Goal: Task Accomplishment & Management: Manage account settings

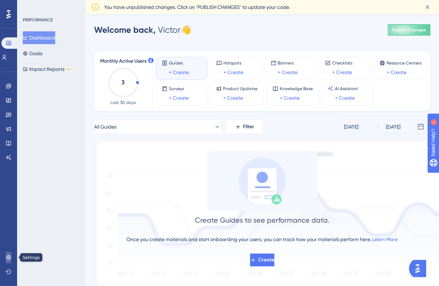
click at [11, 261] on link at bounding box center [9, 257] width 6 height 11
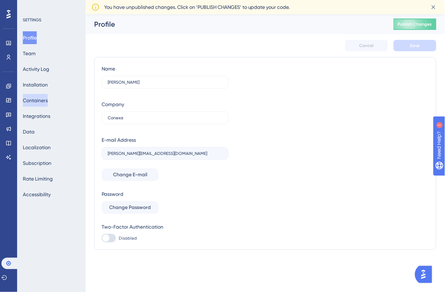
click at [48, 101] on button "Containers" at bounding box center [35, 100] width 25 height 13
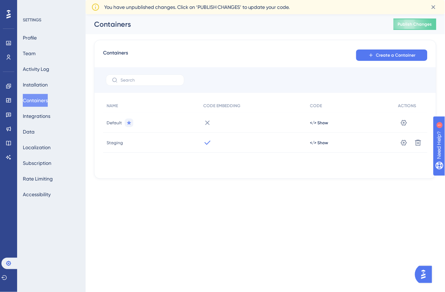
click at [142, 147] on div "Staging" at bounding box center [151, 143] width 97 height 20
click at [6, 88] on icon at bounding box center [9, 86] width 6 height 6
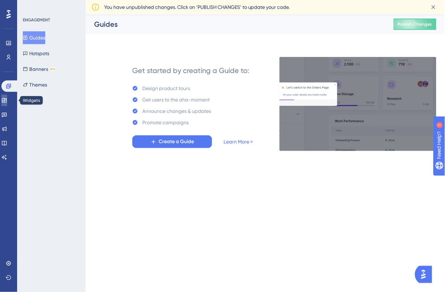
click at [7, 106] on link at bounding box center [4, 100] width 6 height 11
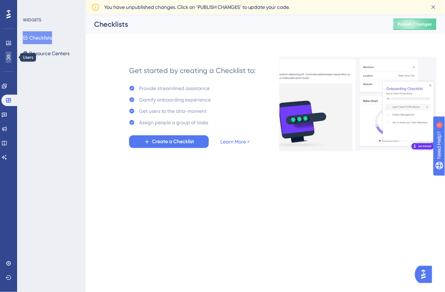
click at [10, 52] on link at bounding box center [9, 57] width 6 height 11
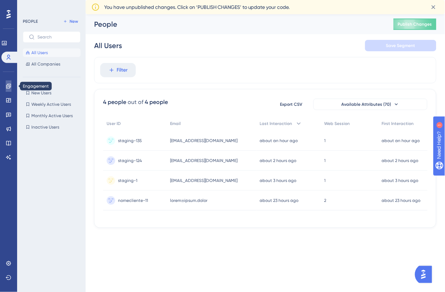
click at [8, 91] on link at bounding box center [9, 86] width 6 height 11
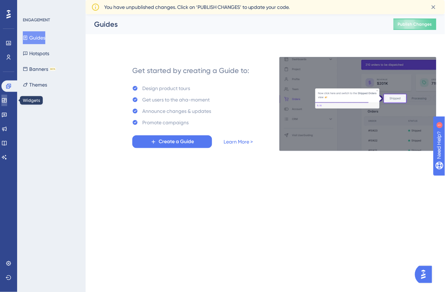
click at [6, 101] on icon at bounding box center [4, 100] width 5 height 4
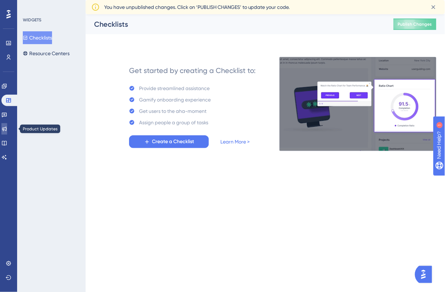
click at [7, 125] on link at bounding box center [4, 128] width 6 height 11
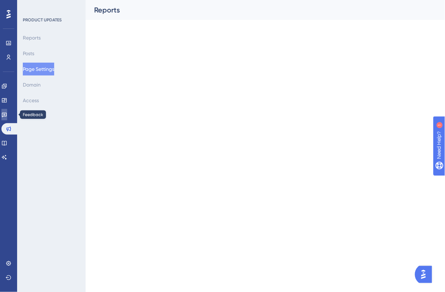
click at [7, 118] on link at bounding box center [4, 114] width 6 height 11
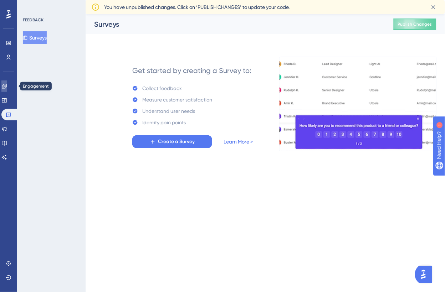
click at [7, 88] on icon at bounding box center [4, 86] width 6 height 6
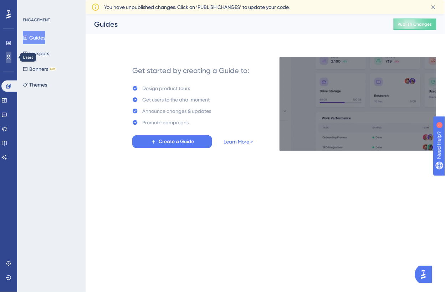
click at [10, 60] on icon at bounding box center [9, 58] width 6 height 6
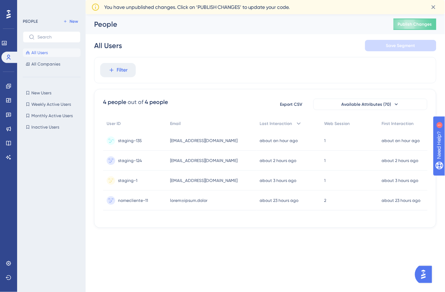
click at [216, 142] on span "breno.ribeiro@team.conexa.app" at bounding box center [204, 141] width 68 height 6
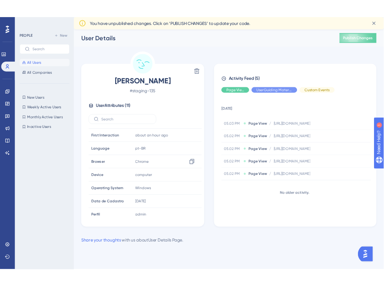
scroll to position [64, 0]
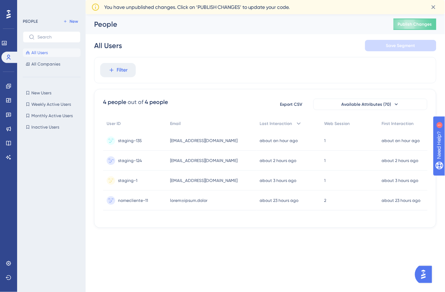
click at [176, 165] on div "emiliane.costa@team.conexa.app emiliane.costa@team.conexa.app" at bounding box center [212, 161] width 90 height 20
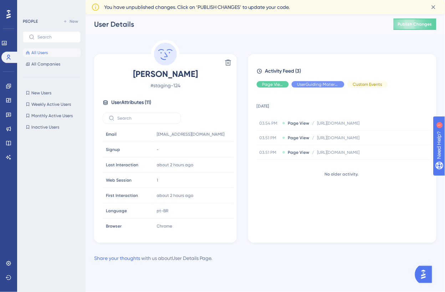
click at [264, 28] on div "User Details" at bounding box center [235, 24] width 282 height 10
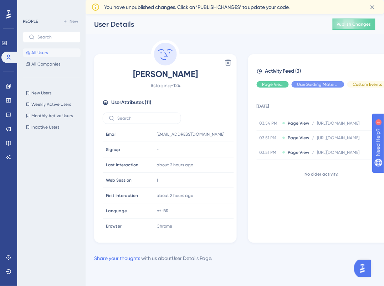
click at [0, 0] on div "Welcome to your Users page 🥳 You can dive deeper into what users are doing in y…" at bounding box center [0, 0] width 0 height 0
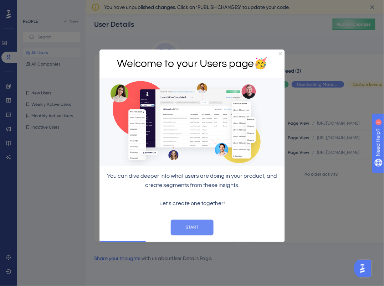
click at [192, 232] on button "START" at bounding box center [191, 228] width 43 height 16
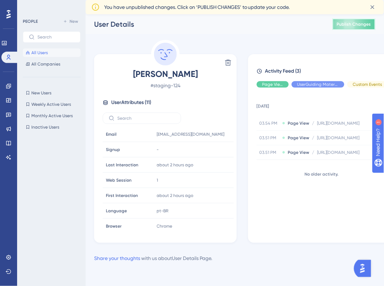
click at [357, 25] on span "Publish Changes" at bounding box center [354, 24] width 34 height 6
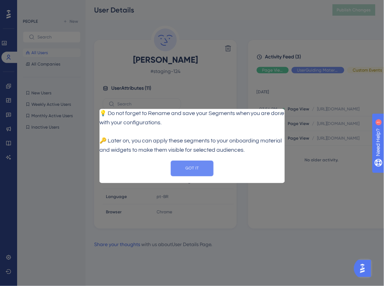
drag, startPoint x: 187, startPoint y: 172, endPoint x: 136, endPoint y: 323, distance: 159.7
click at [187, 172] on button "GOT IT" at bounding box center [191, 169] width 43 height 16
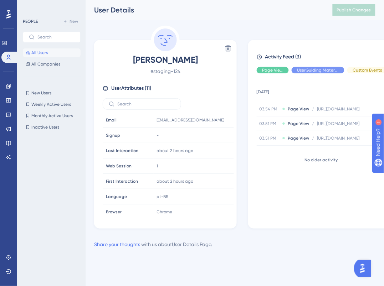
click at [255, 39] on div "Delete Emiliane Costa # staging-124 User Attributes ( 11 ) Email Email emiliane…" at bounding box center [234, 127] width 281 height 203
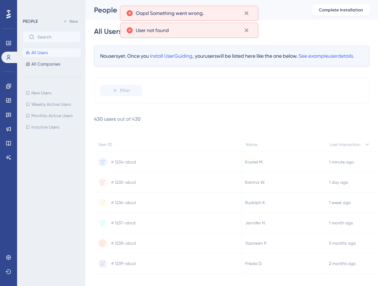
click at [3, 48] on div "Performance" at bounding box center [8, 42] width 14 height 11
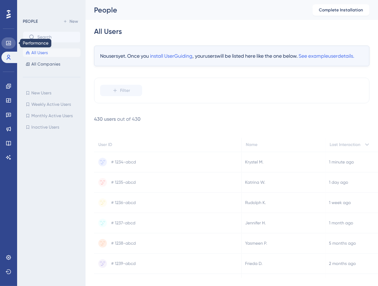
click at [8, 44] on icon at bounding box center [9, 43] width 6 height 6
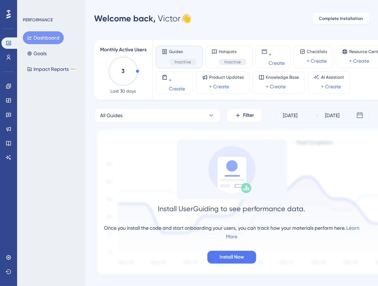
click at [11, 14] on div at bounding box center [8, 14] width 11 height 11
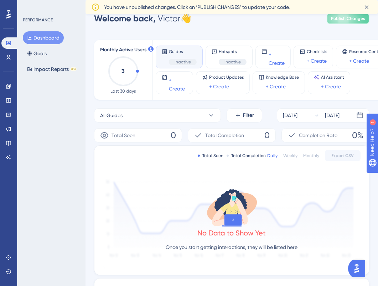
click at [341, 18] on span "Publish Changes" at bounding box center [348, 19] width 34 height 6
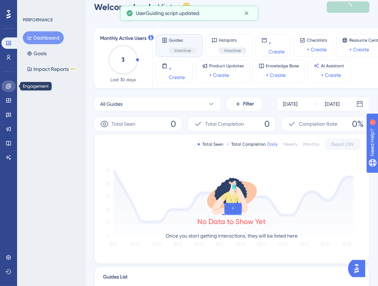
click at [7, 91] on link at bounding box center [8, 86] width 14 height 11
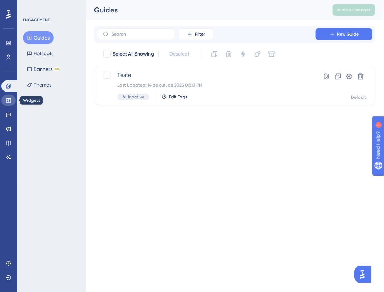
click at [11, 102] on icon at bounding box center [9, 101] width 6 height 6
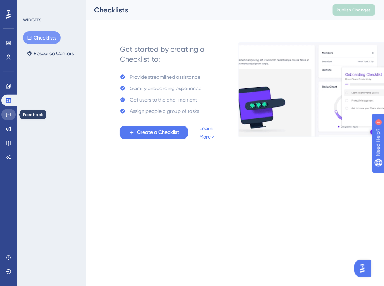
click at [13, 117] on link at bounding box center [8, 114] width 14 height 11
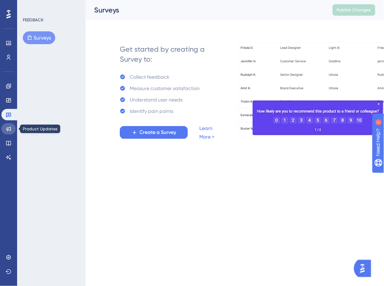
click at [11, 128] on icon at bounding box center [9, 129] width 6 height 6
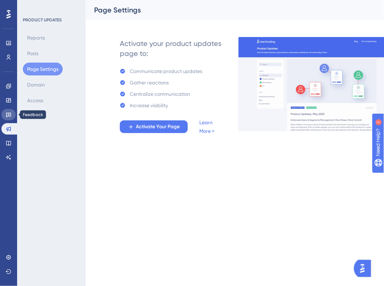
click at [9, 119] on link at bounding box center [8, 114] width 14 height 11
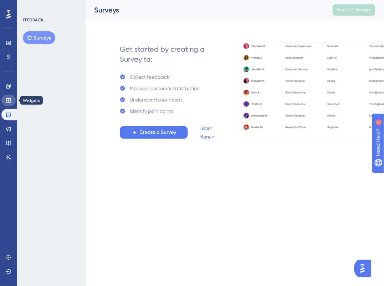
click at [9, 101] on icon at bounding box center [9, 101] width 6 height 6
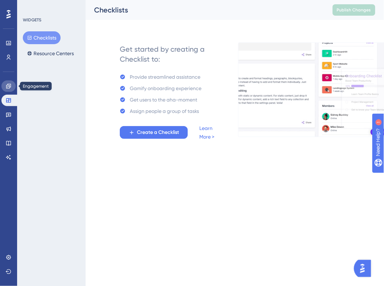
click at [11, 90] on link at bounding box center [8, 86] width 14 height 11
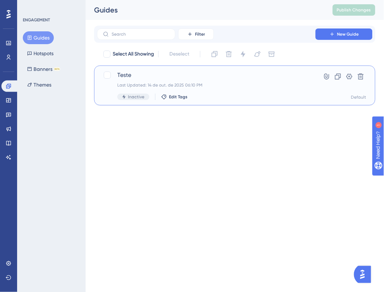
click at [240, 84] on div "Last Updated: 14 de out. de 2025 06:10 PM" at bounding box center [206, 85] width 178 height 6
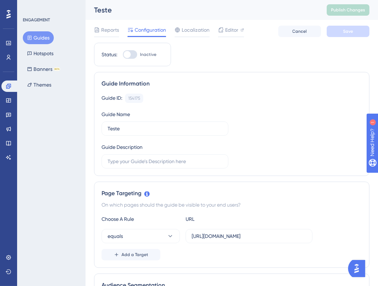
click at [135, 56] on div at bounding box center [130, 54] width 14 height 9
click at [123, 55] on input "Inactive" at bounding box center [123, 55] width 0 height 0
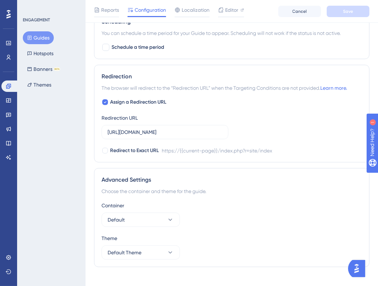
scroll to position [473, 0]
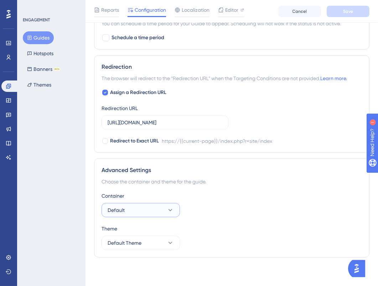
click at [156, 211] on button "Default" at bounding box center [141, 210] width 78 height 14
click at [138, 237] on div "Staging Staging" at bounding box center [141, 232] width 58 height 14
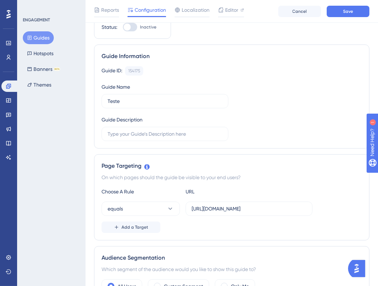
scroll to position [0, 0]
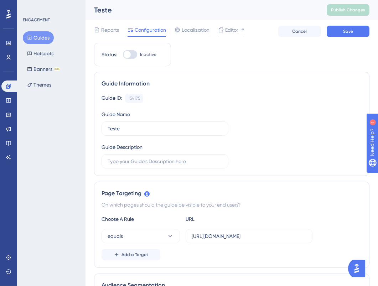
click at [129, 57] on div at bounding box center [127, 54] width 7 height 7
click at [123, 55] on input "Inactive" at bounding box center [123, 55] width 0 height 0
checkbox input "true"
click at [346, 36] on button "Save" at bounding box center [348, 31] width 43 height 11
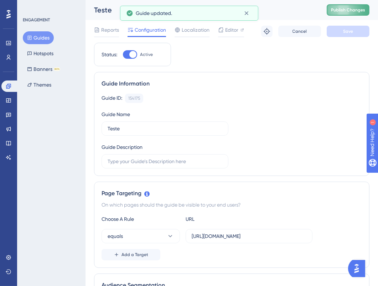
click at [365, 5] on button "Publish Changes" at bounding box center [348, 9] width 43 height 11
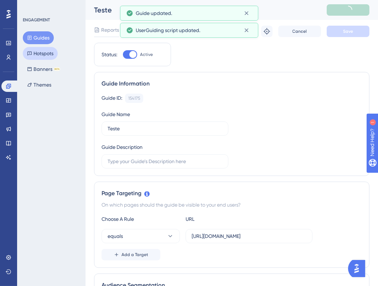
click at [41, 55] on button "Hotspots" at bounding box center [40, 53] width 35 height 13
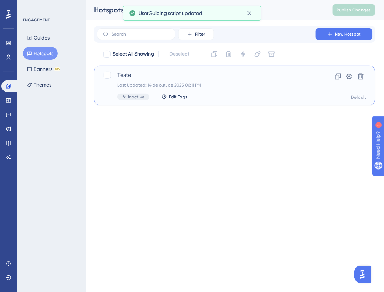
click at [172, 82] on div "Last Updated: 14 de out. de 2025 06:11 PM" at bounding box center [206, 85] width 178 height 6
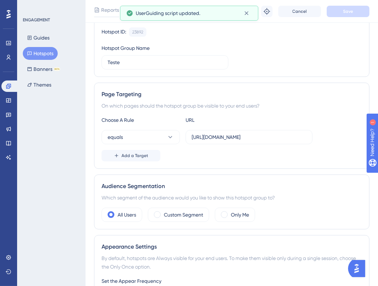
scroll to position [270, 0]
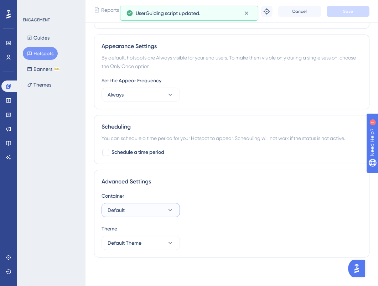
click at [166, 208] on button "Default" at bounding box center [141, 210] width 78 height 14
click at [151, 232] on div "Staging Staging" at bounding box center [141, 232] width 58 height 14
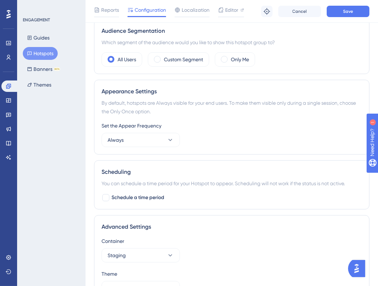
scroll to position [0, 0]
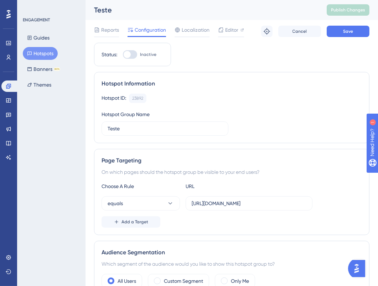
click at [135, 49] on div "Status: Inactive" at bounding box center [132, 55] width 77 height 24
click at [134, 51] on div at bounding box center [130, 54] width 14 height 9
click at [123, 55] on input "Inactive" at bounding box center [123, 55] width 0 height 0
checkbox input "true"
click at [347, 31] on span "Save" at bounding box center [348, 32] width 10 height 6
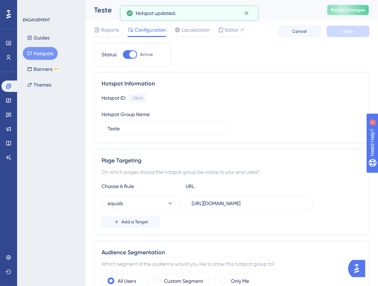
click at [355, 15] on button "Publish Changes" at bounding box center [348, 9] width 43 height 11
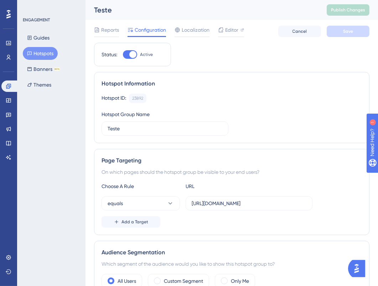
click at [255, 149] on div "Page Targeting On which pages should the hotspot group be visible to your end u…" at bounding box center [232, 192] width 276 height 86
click at [288, 158] on div "Page Targeting" at bounding box center [232, 161] width 261 height 9
click at [11, 251] on div "Performance Users Engagement Widgets Feedback Product Updates Knowledge Base AI…" at bounding box center [8, 143] width 17 height 286
click at [11, 254] on link at bounding box center [8, 257] width 14 height 11
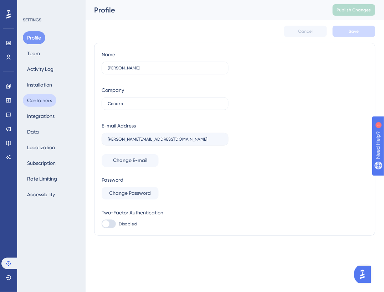
click at [46, 96] on button "Containers" at bounding box center [40, 100] width 34 height 13
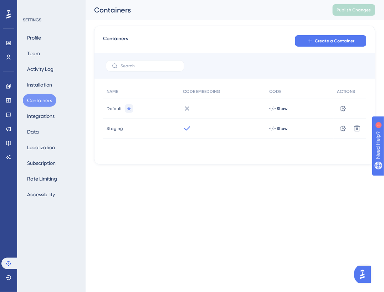
click at [267, 106] on div "</> Show" at bounding box center [300, 109] width 68 height 20
click at [273, 109] on span "</> Show" at bounding box center [279, 109] width 18 height 6
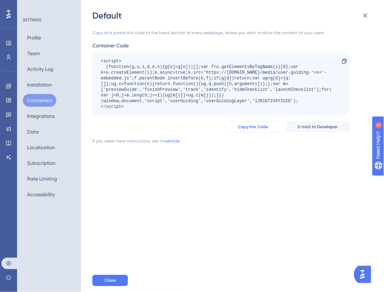
click at [272, 123] on button "Copy the Code" at bounding box center [253, 126] width 54 height 11
drag, startPoint x: 182, startPoint y: 161, endPoint x: 177, endPoint y: 159, distance: 5.1
click at [189, 166] on div "Copy and paste this code to the head section of every webpage, where you want t…" at bounding box center [235, 145] width 287 height 248
click at [9, 117] on div "Default Copy and paste this code to the head section of every webpage, where yo…" at bounding box center [192, 146] width 384 height 292
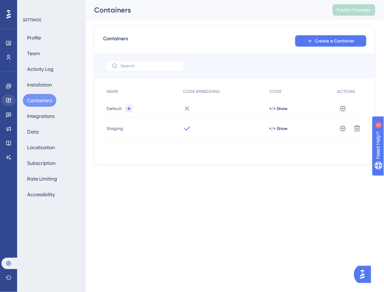
click at [7, 106] on div "Engagement Widgets Feedback Product Updates Knowledge Base AI Assistant" at bounding box center [8, 122] width 14 height 83
click at [7, 101] on icon at bounding box center [8, 100] width 5 height 4
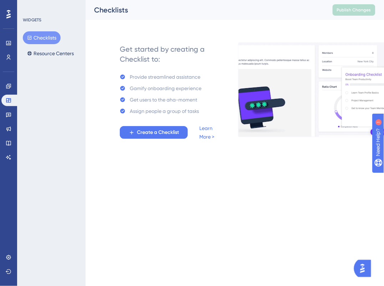
click at [2, 81] on div "Engagement" at bounding box center [8, 86] width 14 height 11
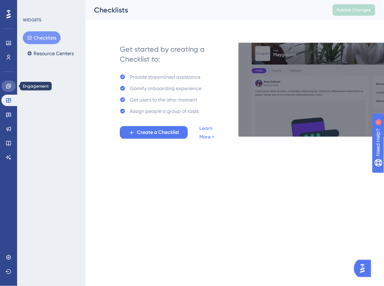
click at [5, 85] on link at bounding box center [8, 86] width 14 height 11
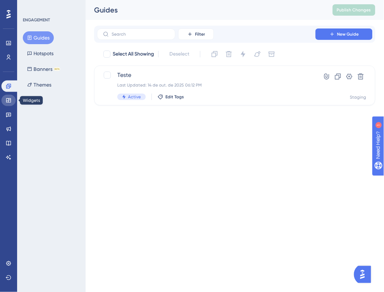
click at [9, 105] on link at bounding box center [8, 100] width 14 height 11
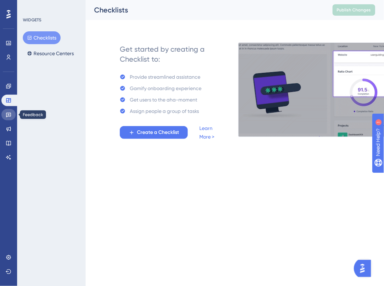
click at [8, 117] on icon at bounding box center [9, 115] width 6 height 6
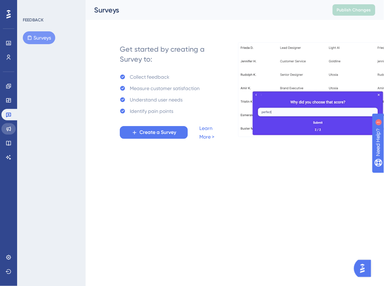
click at [8, 124] on link at bounding box center [8, 128] width 14 height 11
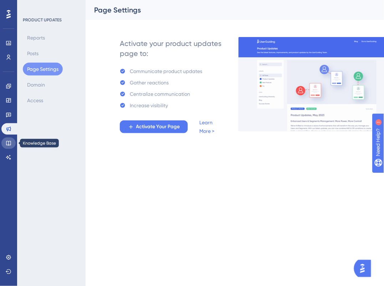
click at [9, 139] on link at bounding box center [8, 143] width 14 height 11
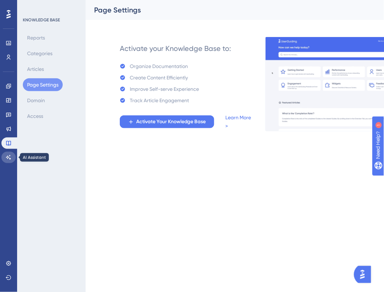
click at [10, 153] on link at bounding box center [8, 157] width 14 height 11
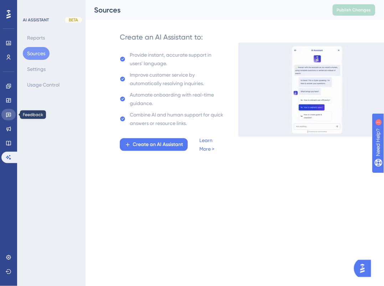
click at [4, 114] on link at bounding box center [8, 114] width 14 height 11
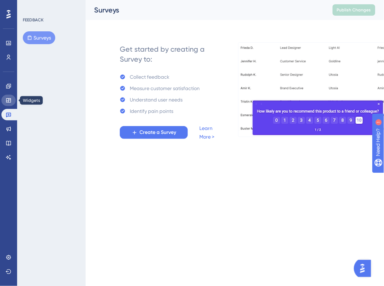
click at [7, 104] on link at bounding box center [8, 100] width 14 height 11
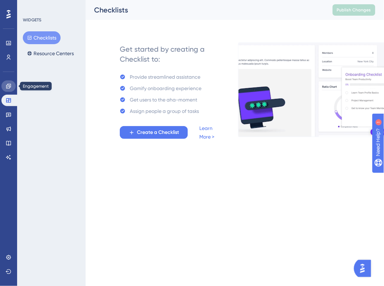
click at [9, 90] on link at bounding box center [8, 86] width 14 height 11
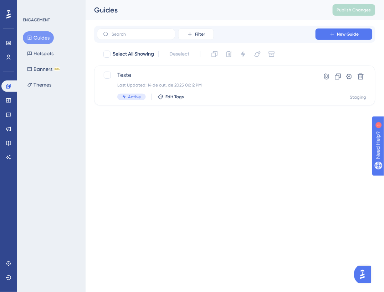
click at [14, 61] on div "Users" at bounding box center [8, 57] width 14 height 11
click at [13, 58] on link at bounding box center [8, 57] width 14 height 11
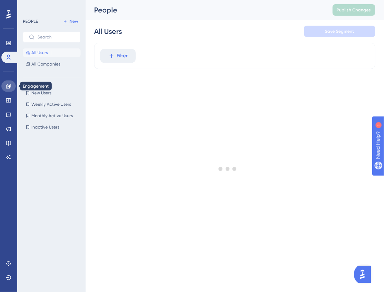
click at [10, 87] on icon at bounding box center [9, 86] width 6 height 6
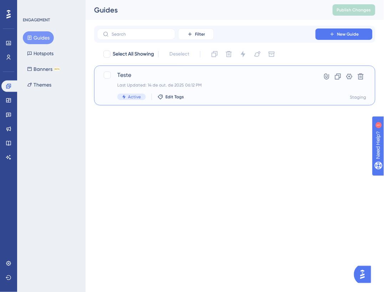
click at [242, 101] on div "Teste Last Updated: 14 de out. de 2025 06:12 PM Active Edit Tags Hyperlink Clon…" at bounding box center [234, 86] width 281 height 40
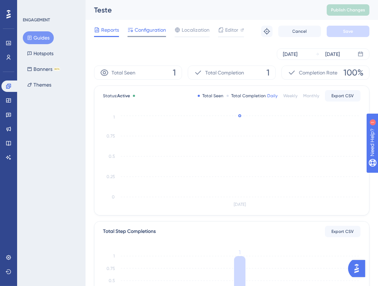
click at [148, 27] on span "Configuration" at bounding box center [150, 30] width 31 height 9
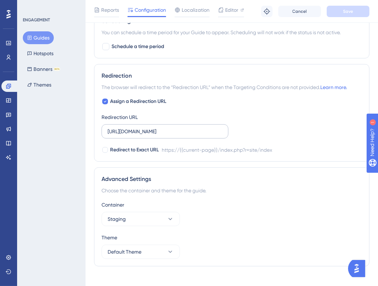
scroll to position [473, 0]
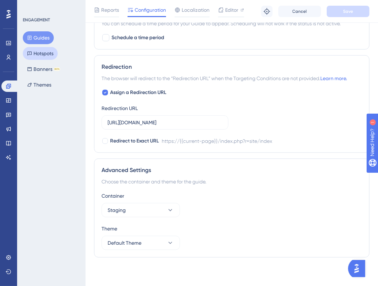
click at [46, 56] on button "Hotspots" at bounding box center [40, 53] width 35 height 13
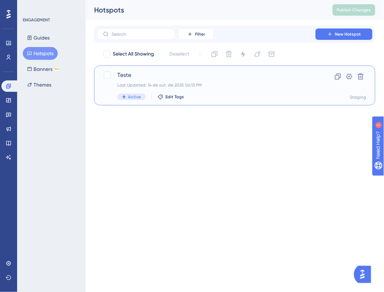
click at [229, 82] on div "Last Updated: 14 de out. de 2025 06:13 PM" at bounding box center [206, 85] width 178 height 6
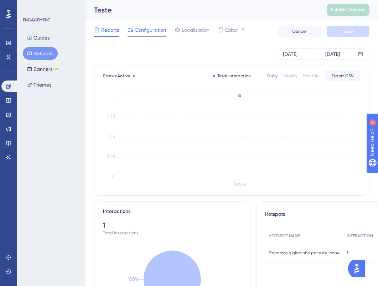
click at [152, 26] on span "Configuration" at bounding box center [150, 30] width 31 height 9
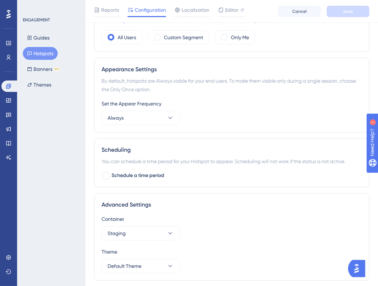
scroll to position [270, 0]
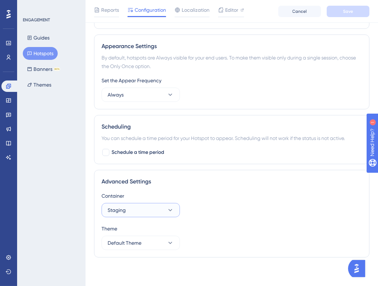
click at [161, 212] on button "Staging" at bounding box center [141, 210] width 78 height 14
click at [235, 210] on div "Container Staging Default Default Staging Staging" at bounding box center [232, 205] width 261 height 26
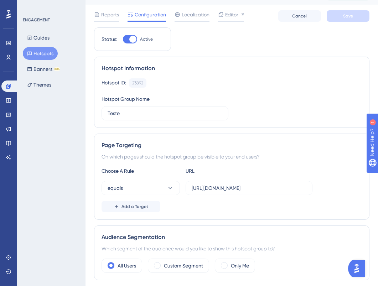
scroll to position [29, 0]
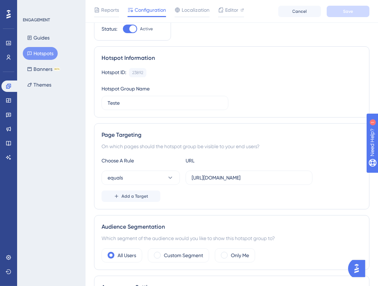
click at [138, 32] on label "Active" at bounding box center [138, 29] width 30 height 9
click at [123, 29] on input "Active" at bounding box center [123, 29] width 0 height 0
checkbox input "false"
click at [44, 39] on button "Guides" at bounding box center [38, 37] width 31 height 13
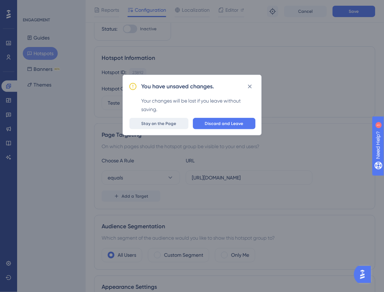
click at [156, 124] on span "Stay on the Page" at bounding box center [159, 124] width 35 height 6
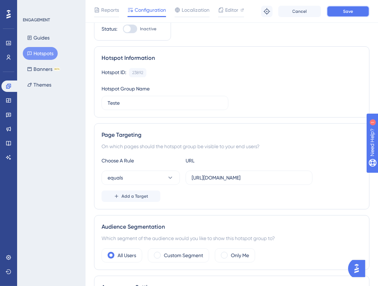
click at [339, 15] on button "Save" at bounding box center [348, 11] width 43 height 11
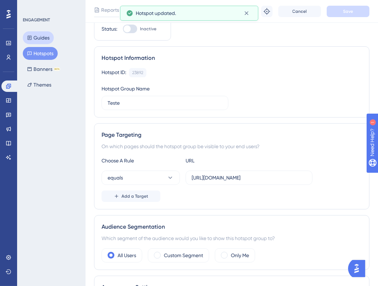
click at [40, 43] on button "Guides" at bounding box center [38, 37] width 31 height 13
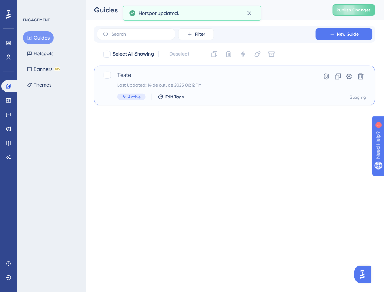
click at [138, 81] on div "Teste Last Updated: 14 de out. de 2025 06:12 PM Active Edit Tags" at bounding box center [206, 85] width 178 height 29
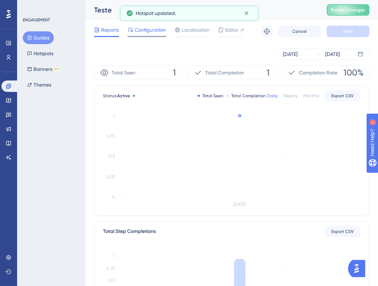
click at [136, 29] on span "Configuration" at bounding box center [150, 30] width 31 height 9
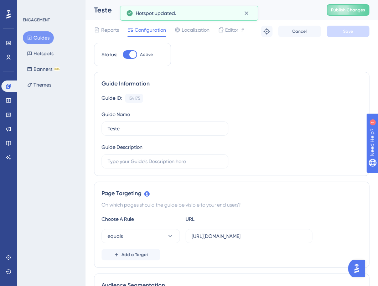
click at [131, 55] on div at bounding box center [132, 54] width 7 height 7
click at [123, 55] on input "Active" at bounding box center [123, 55] width 0 height 0
checkbox input "false"
click at [349, 31] on span "Save" at bounding box center [348, 32] width 10 height 6
click at [354, 16] on div "Teste Publish Changes" at bounding box center [232, 10] width 293 height 20
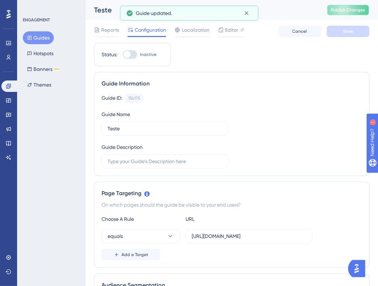
click at [354, 15] on button "Publish Changes" at bounding box center [348, 9] width 43 height 11
